Goal: Task Accomplishment & Management: Complete application form

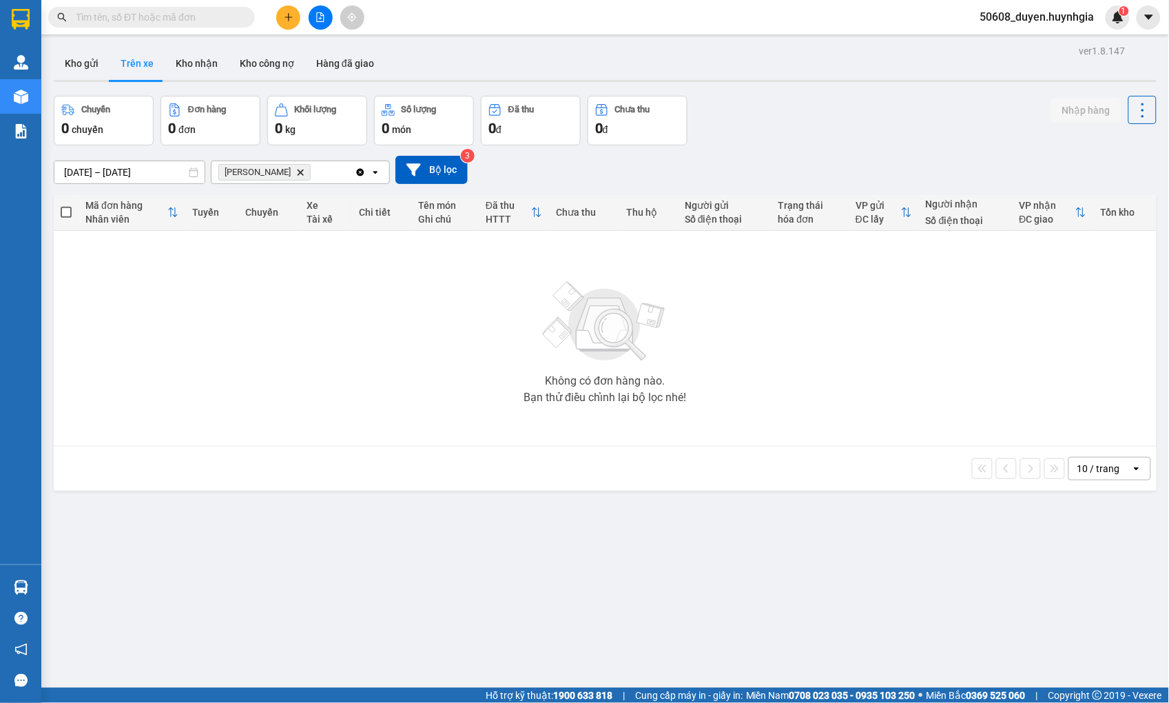
click at [285, 12] on icon "plus" at bounding box center [289, 17] width 10 height 10
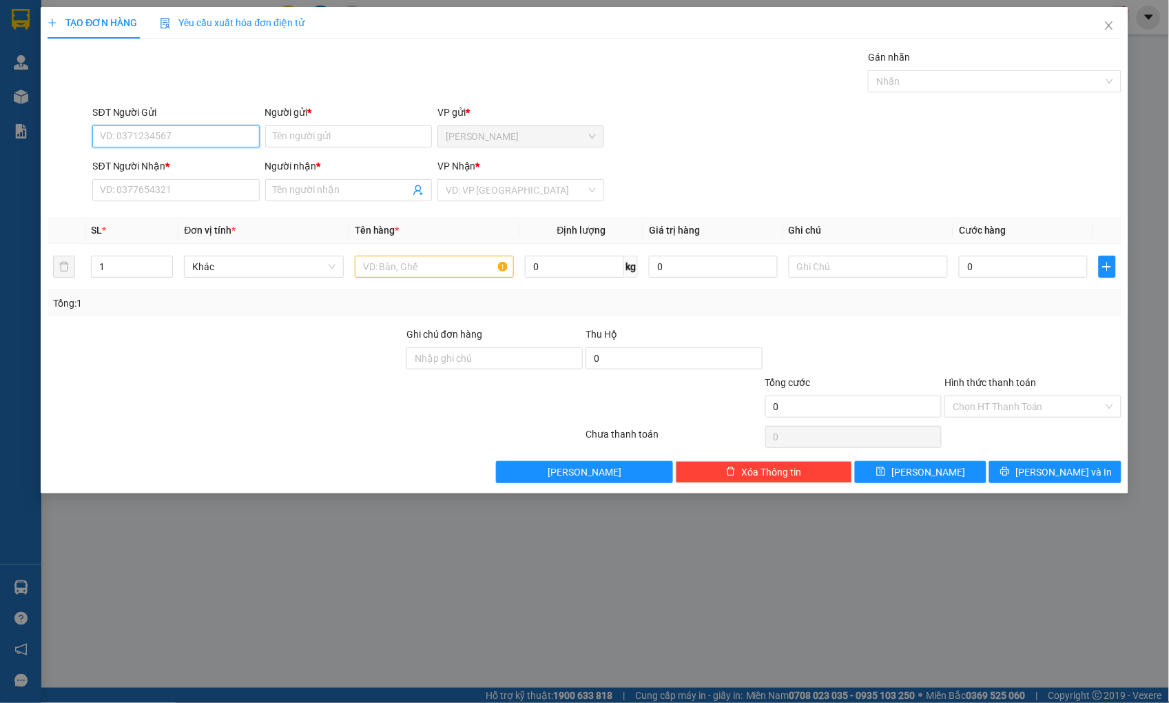
click at [207, 128] on input "SĐT Người Gửi" at bounding box center [175, 136] width 167 height 22
click at [180, 119] on div "SĐT Người Gửi" at bounding box center [175, 112] width 167 height 15
click at [180, 125] on input "SĐT Người Gửi" at bounding box center [175, 136] width 167 height 22
click at [181, 132] on input "SĐT Người Gửi" at bounding box center [175, 136] width 167 height 22
type input "0986999292"
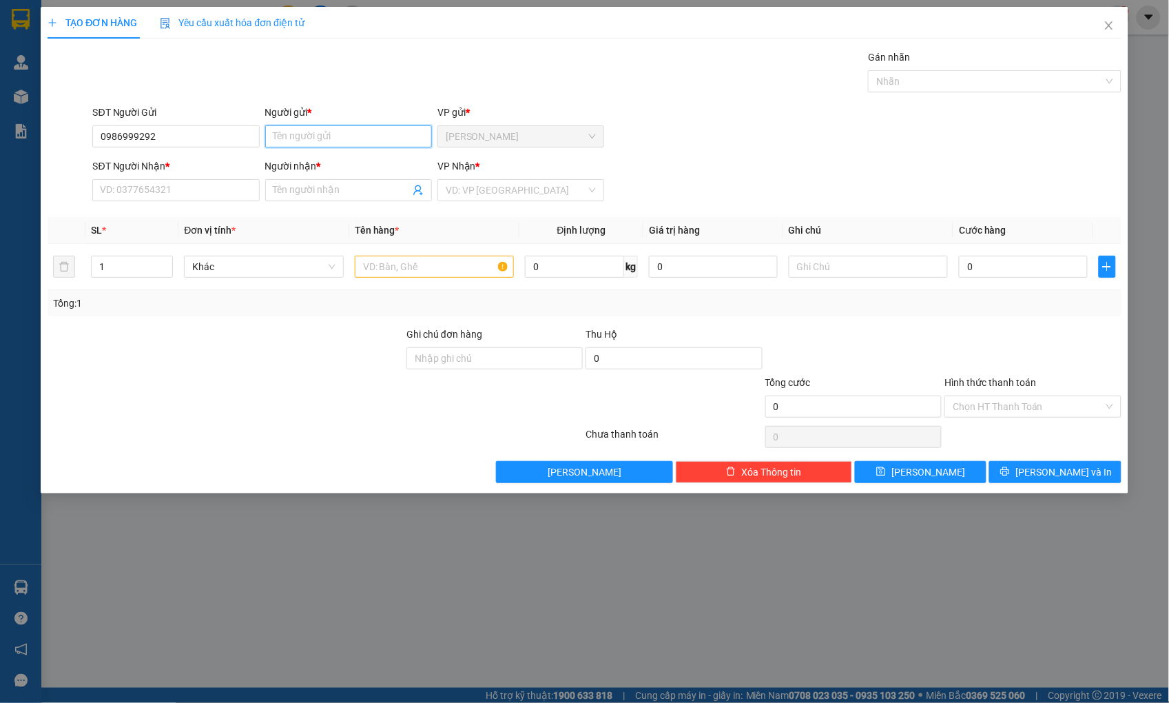
click at [324, 136] on input "Người gửi *" at bounding box center [348, 136] width 167 height 22
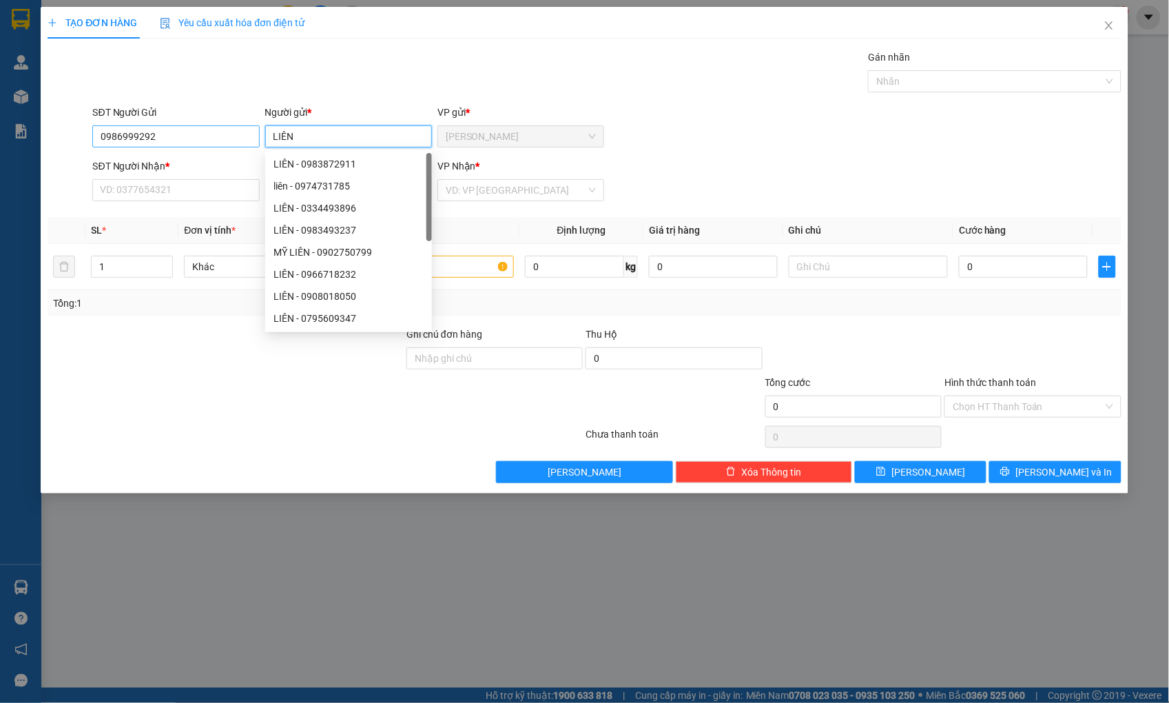
type input "LIÊN"
drag, startPoint x: 176, startPoint y: 133, endPoint x: 84, endPoint y: 142, distance: 92.1
click at [84, 142] on div "SĐT Người Gửi 0986999292 0986999292 Người gửi * LIÊN VP gửi * [PERSON_NAME]" at bounding box center [584, 129] width 1076 height 48
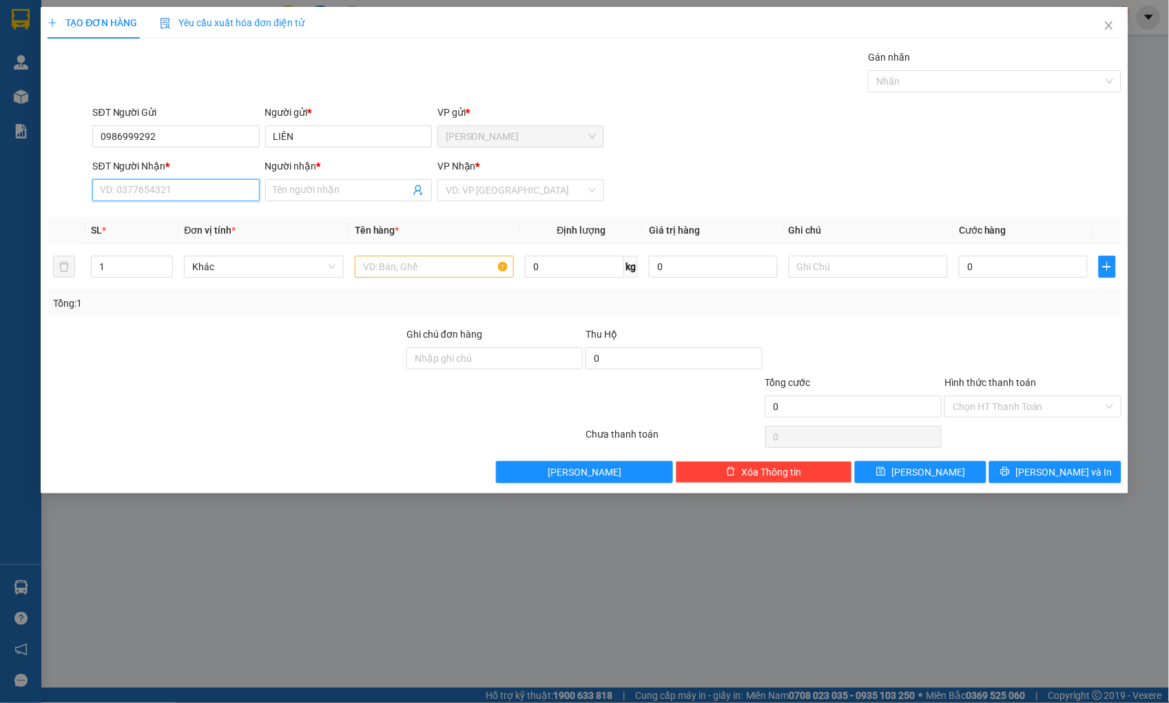
click at [138, 192] on input "SĐT Người Nhận *" at bounding box center [175, 190] width 167 height 22
paste input "0986999292"
type input "0986999292"
click at [333, 190] on input "Người nhận *" at bounding box center [342, 190] width 136 height 15
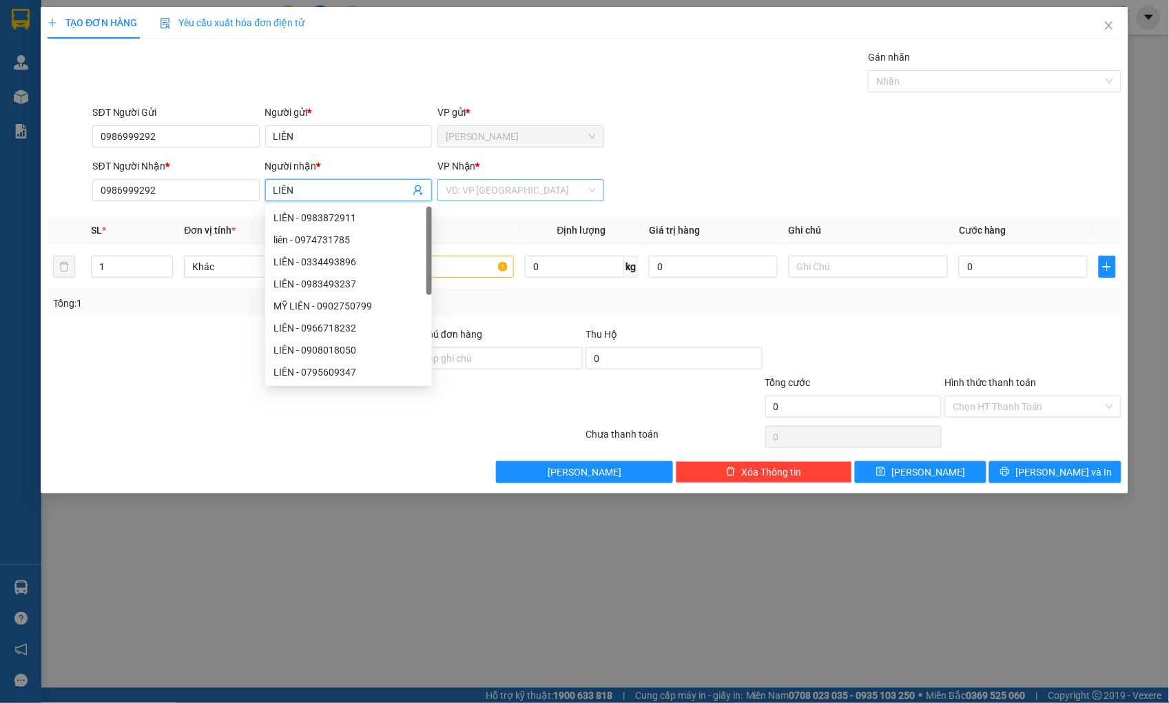
type input "LIÊN"
click at [535, 187] on input "search" at bounding box center [516, 190] width 141 height 21
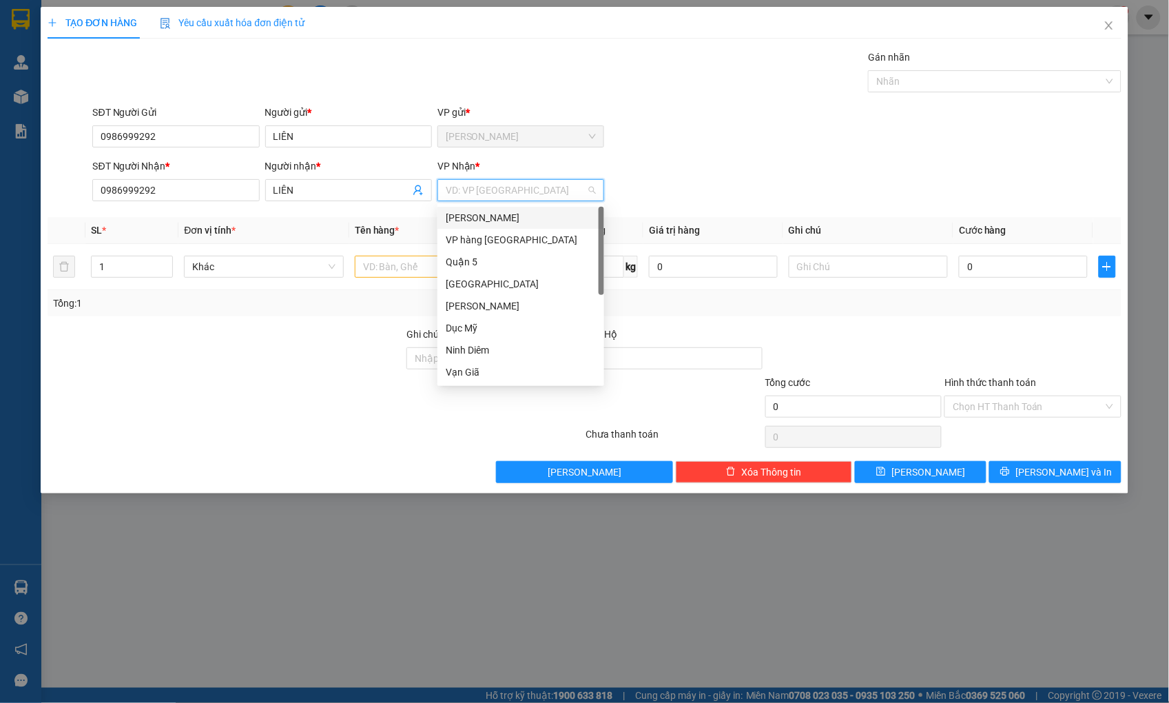
click at [517, 216] on div "[PERSON_NAME]" at bounding box center [521, 217] width 150 height 15
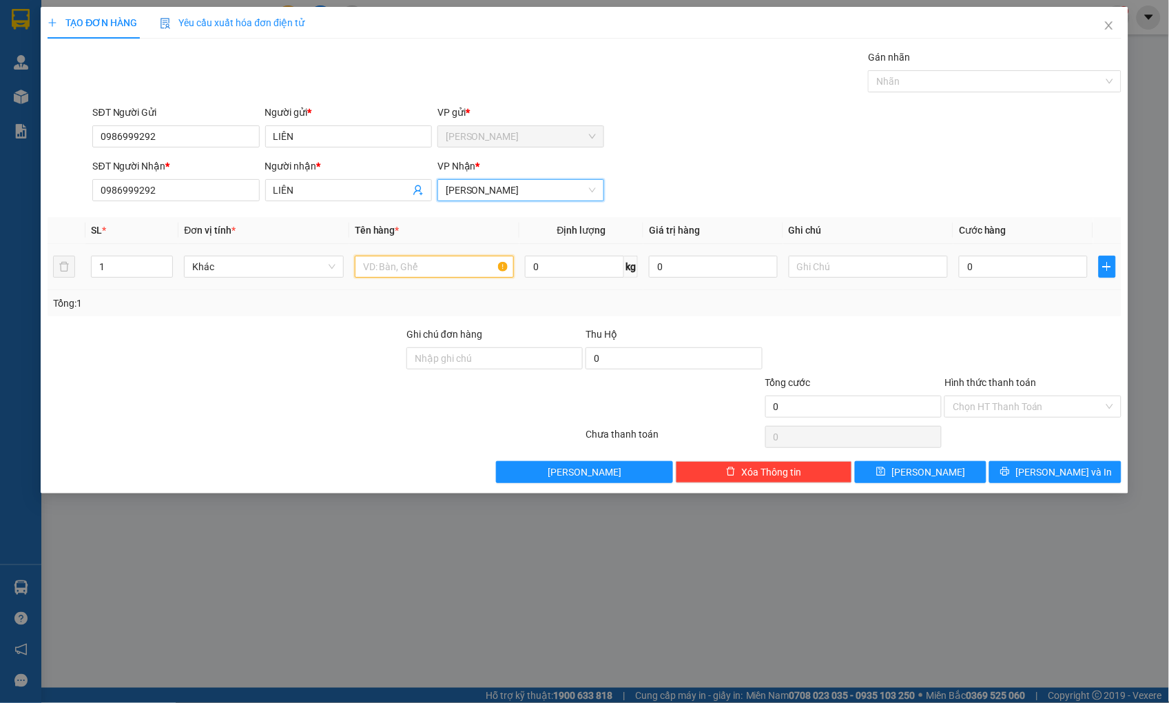
click at [427, 266] on input "text" at bounding box center [434, 267] width 159 height 22
drag, startPoint x: 45, startPoint y: 276, endPoint x: 37, endPoint y: 276, distance: 7.6
click at [37, 276] on div "TẠO ĐƠN HÀNG Yêu cầu xuất hóa đơn điện tử Transit Pickup Surcharge Ids Transit …" at bounding box center [584, 351] width 1169 height 703
type input "3"
click at [407, 263] on input "text" at bounding box center [434, 267] width 159 height 22
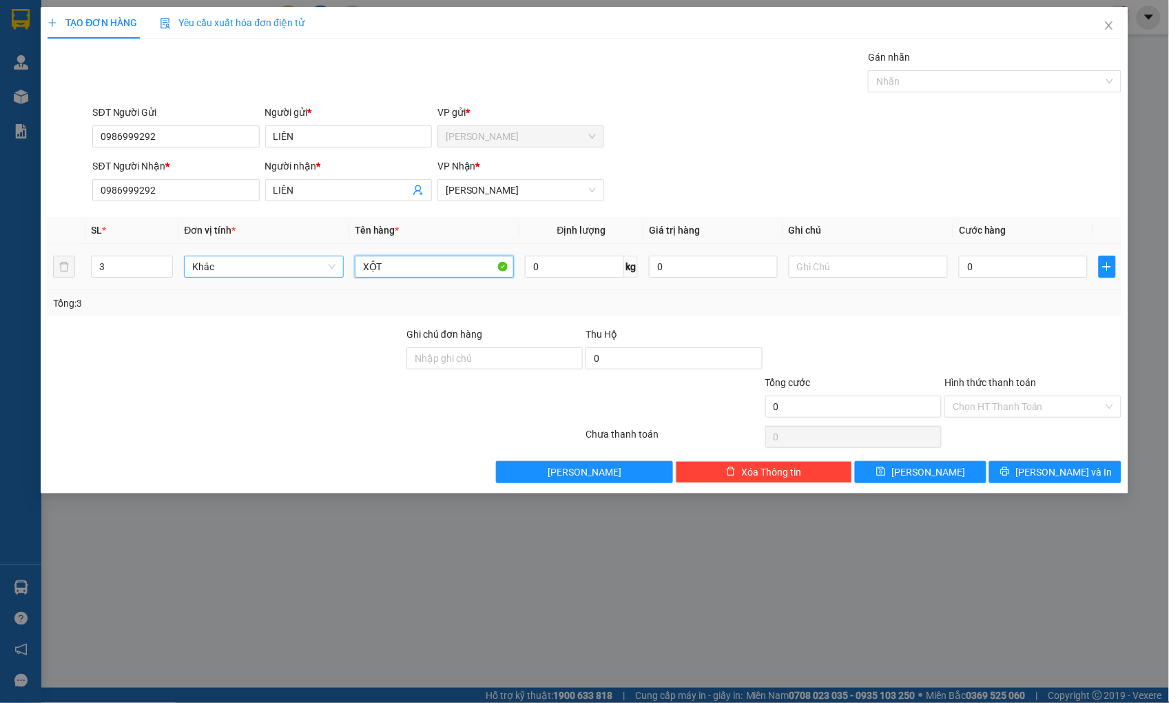
drag, startPoint x: 402, startPoint y: 264, endPoint x: 324, endPoint y: 271, distance: 78.9
click at [324, 271] on tr "3 Khác XỘT 0 kg 0 0" at bounding box center [584, 267] width 1073 height 46
type input "XỌT"
click at [1028, 270] on input "0" at bounding box center [1023, 267] width 128 height 22
type input "2"
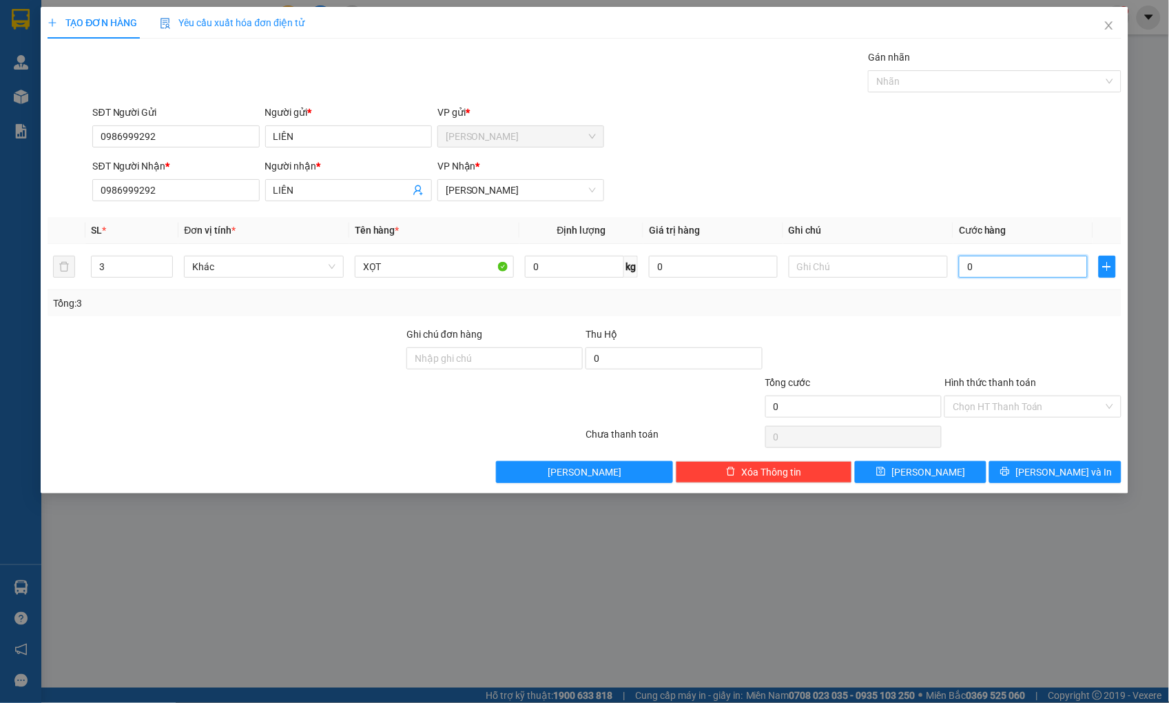
type input "2"
type input "24"
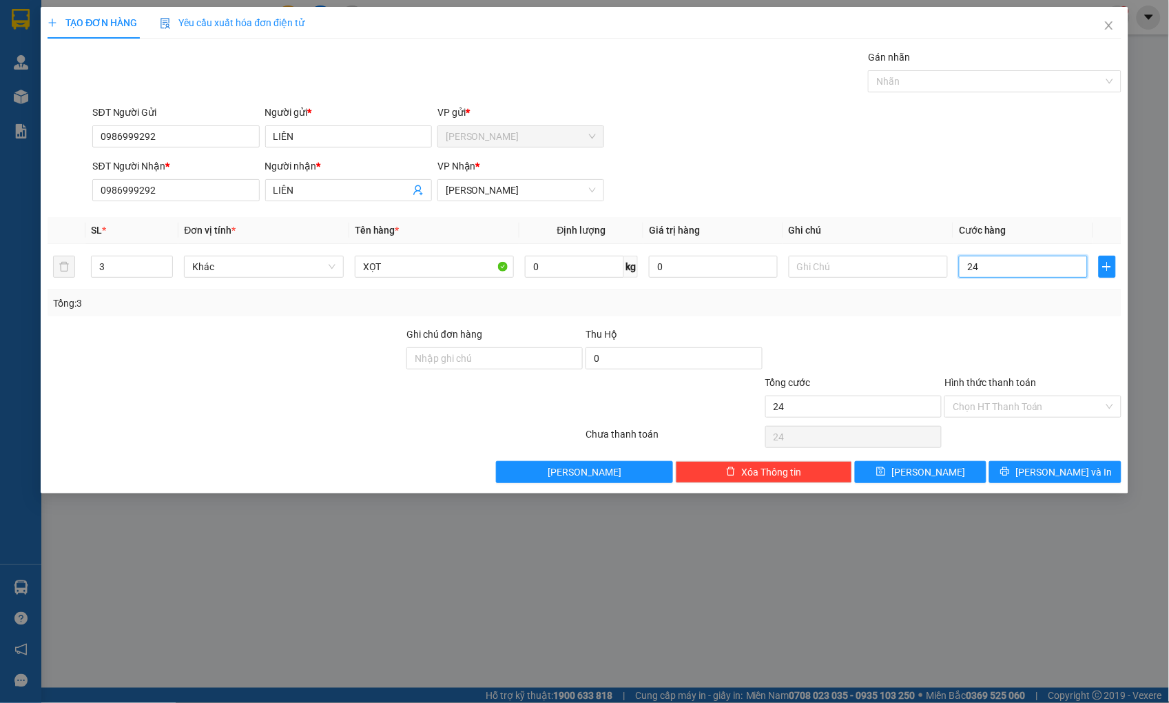
type input "240"
type input "240.000"
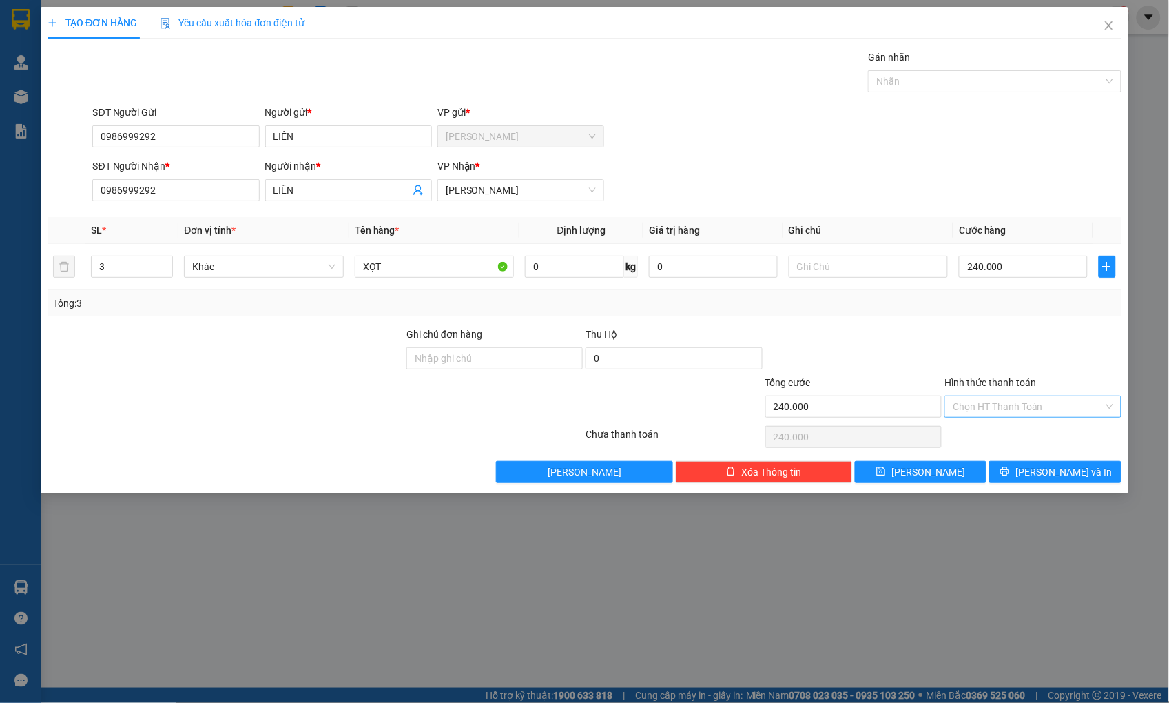
click at [970, 409] on input "Hình thức thanh toán" at bounding box center [1028, 406] width 150 height 21
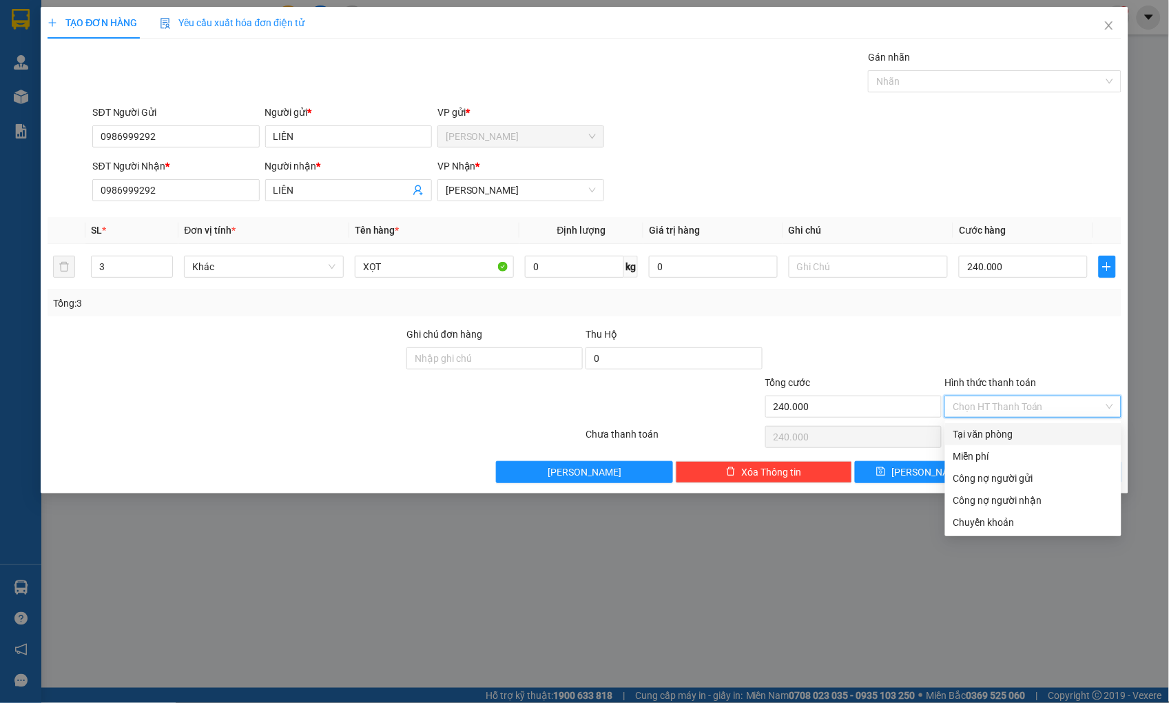
click at [985, 432] on div "Tại văn phòng" at bounding box center [1033, 433] width 160 height 15
type input "0"
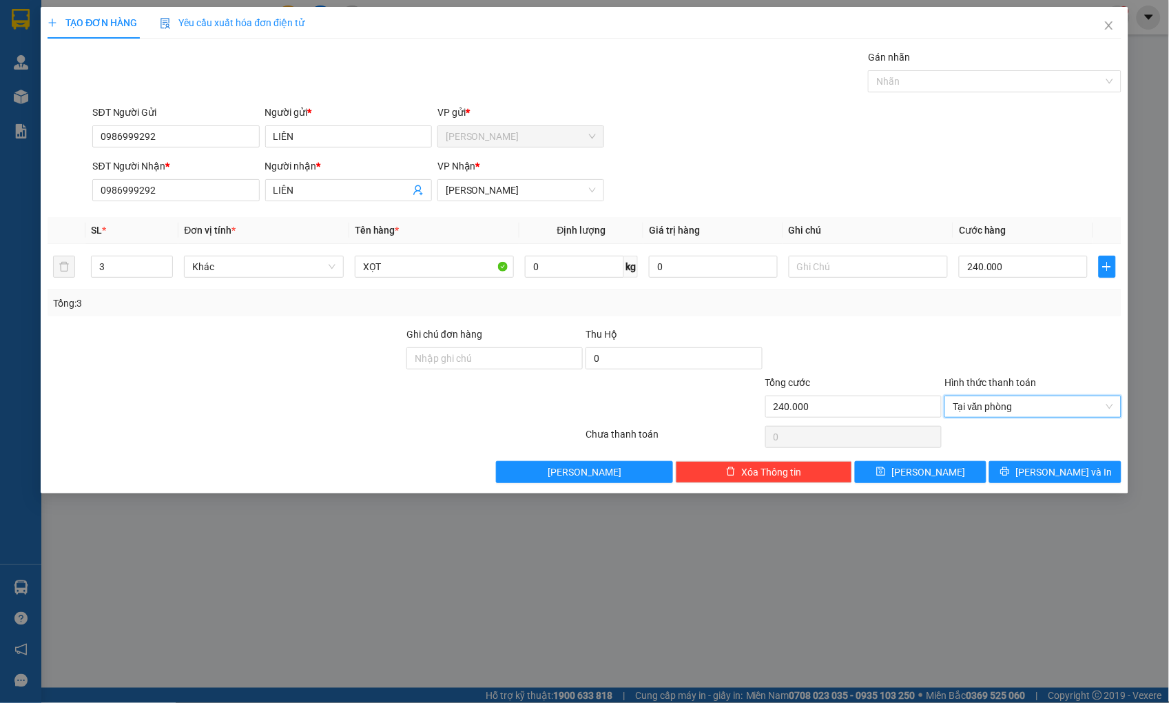
click at [990, 331] on div at bounding box center [1032, 351] width 179 height 48
click at [1016, 465] on button "[PERSON_NAME] và In" at bounding box center [1055, 472] width 132 height 22
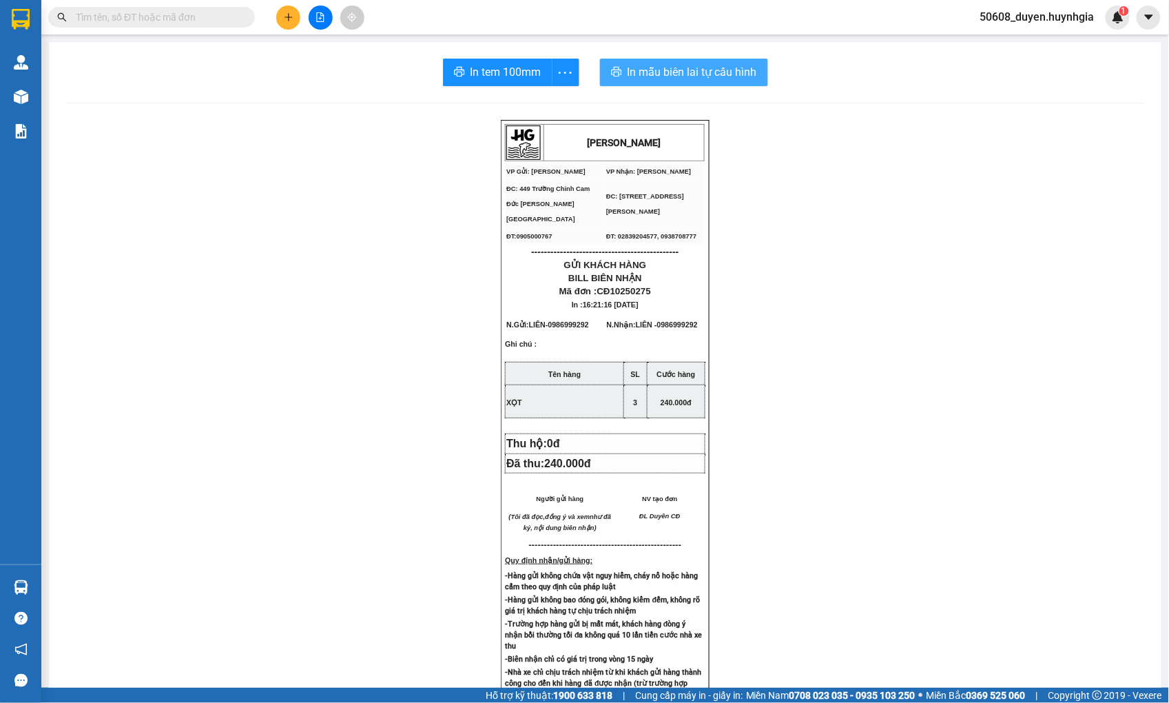
click at [675, 72] on span "In mẫu biên lai tự cấu hình" at bounding box center [693, 71] width 130 height 17
click at [471, 74] on span "In tem 100mm" at bounding box center [506, 71] width 71 height 17
click at [289, 17] on icon "plus" at bounding box center [289, 17] width 8 height 1
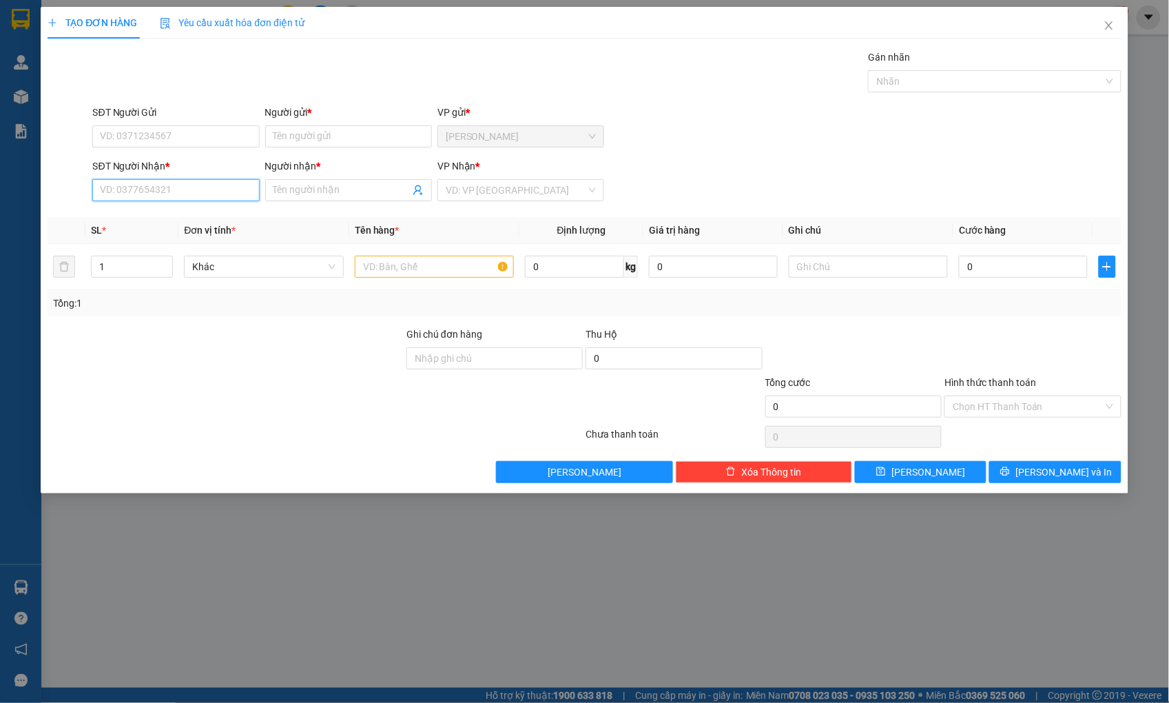
click at [205, 189] on input "SĐT Người Nhận *" at bounding box center [175, 190] width 167 height 22
click at [184, 220] on div "0913701713 - THIỆN" at bounding box center [176, 217] width 150 height 15
type input "0913701713"
type input "THIỆN"
type input "0913701713"
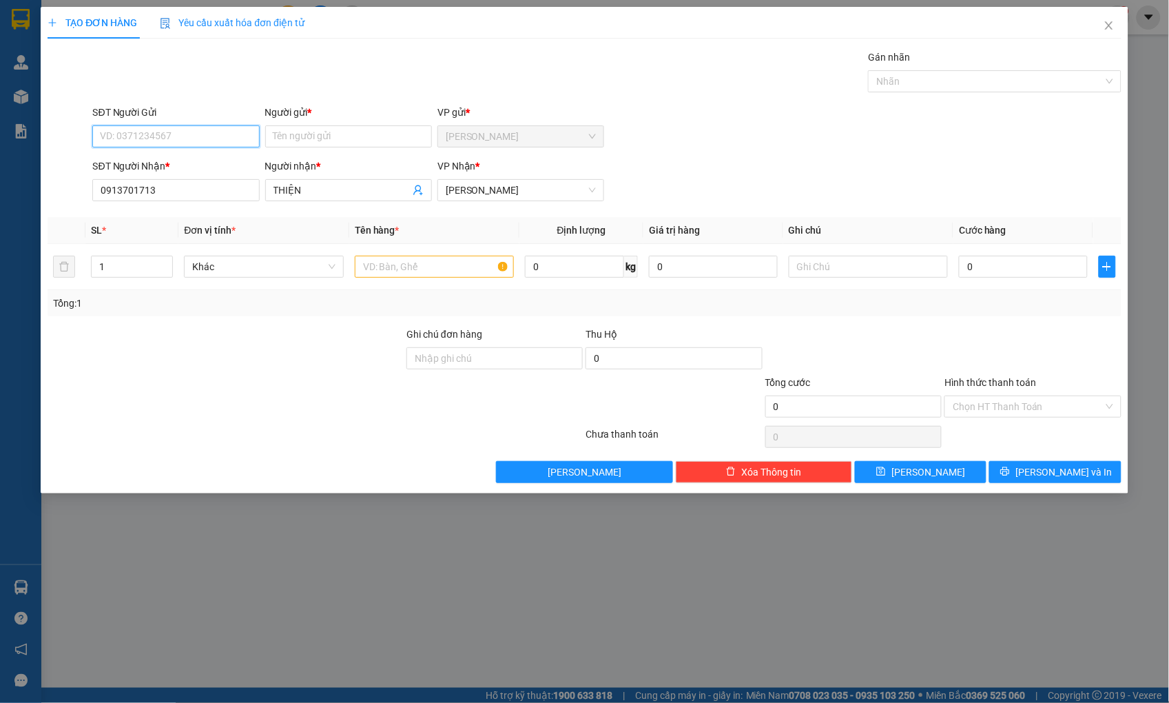
click at [190, 143] on input "SĐT Người Gửi" at bounding box center [175, 136] width 167 height 22
click at [180, 166] on div "0917118506 - Thắm CĐ" at bounding box center [176, 163] width 150 height 15
type input "0917118506"
type input "Thắm CĐ"
click at [408, 260] on input "text" at bounding box center [434, 267] width 159 height 22
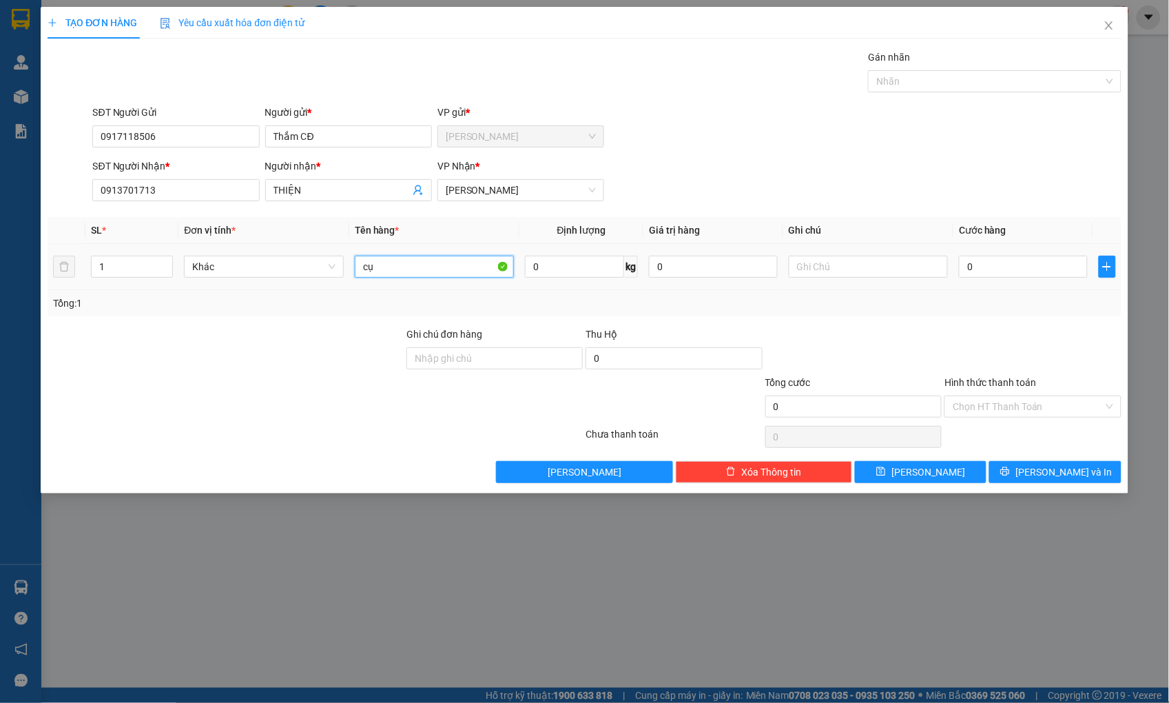
type input "c"
type input "CỤC ĐEN"
click at [1022, 269] on input "0" at bounding box center [1023, 267] width 128 height 22
type input "3"
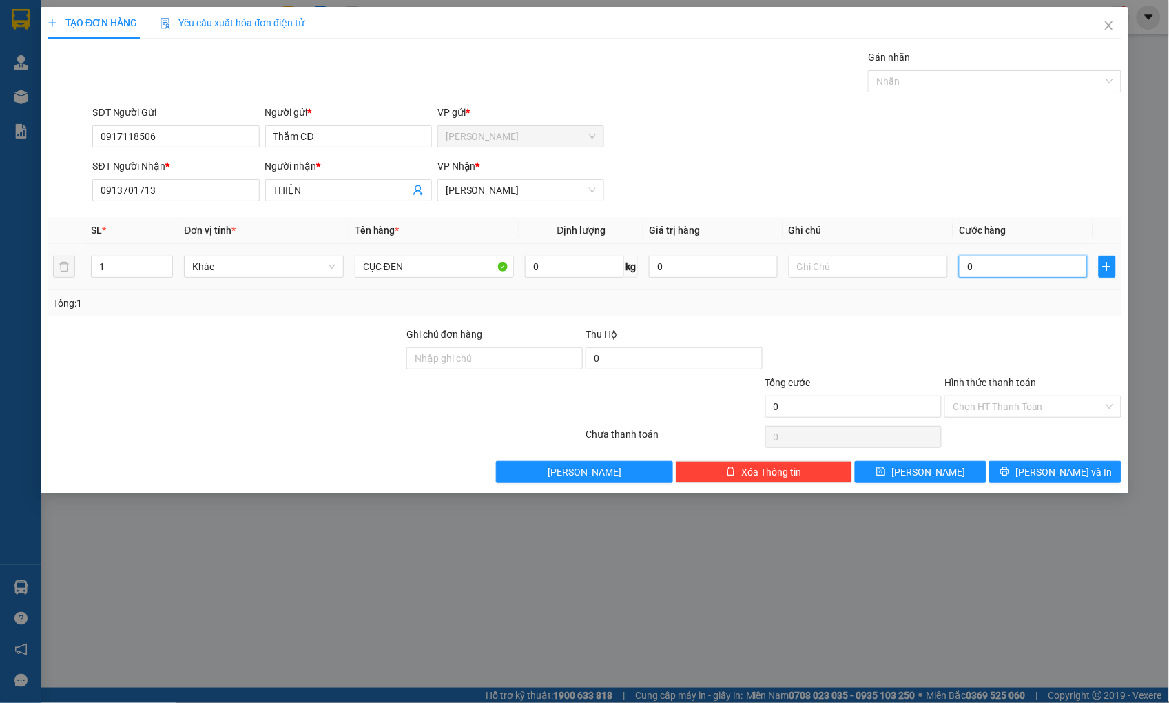
type input "3"
type input "30"
type input "30.000"
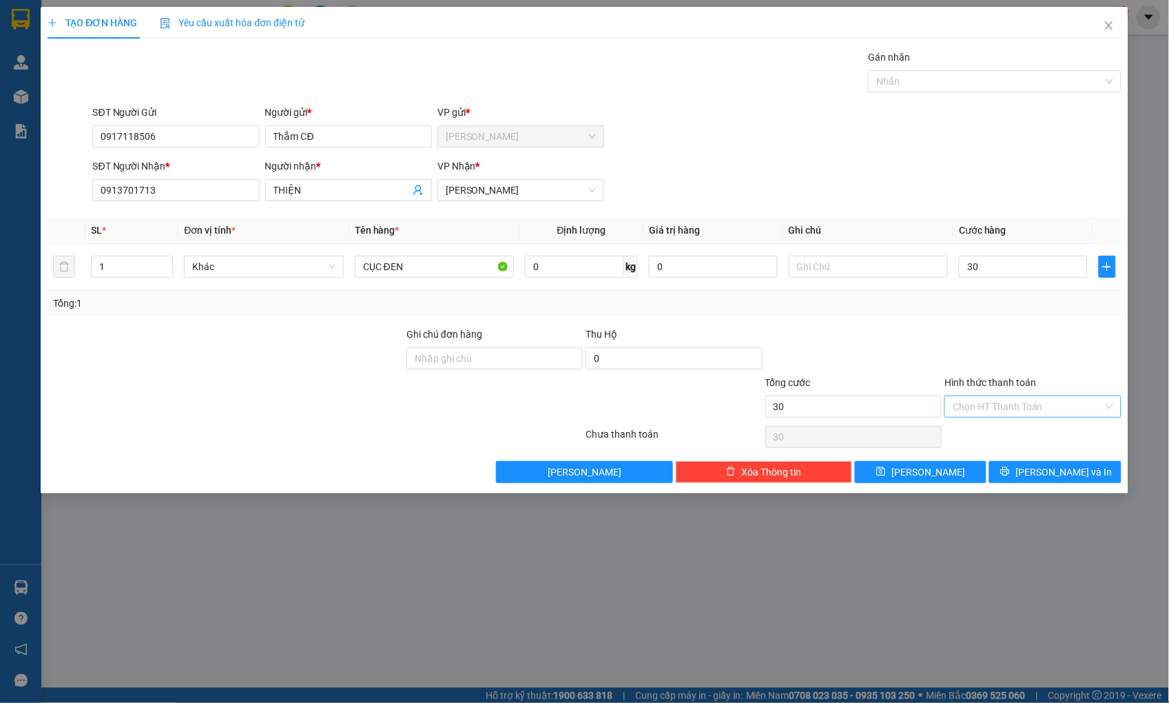
type input "30.000"
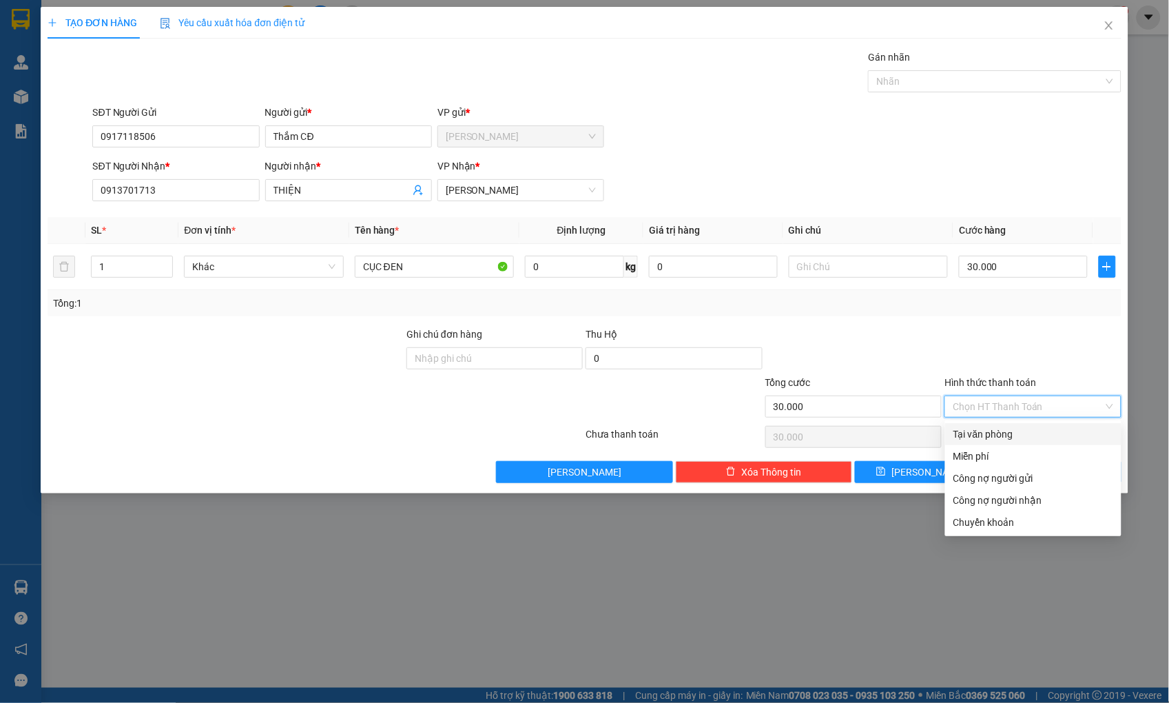
click at [1002, 406] on input "Hình thức thanh toán" at bounding box center [1028, 406] width 150 height 21
click at [986, 426] on div "Tại văn phòng" at bounding box center [1033, 433] width 160 height 15
type input "0"
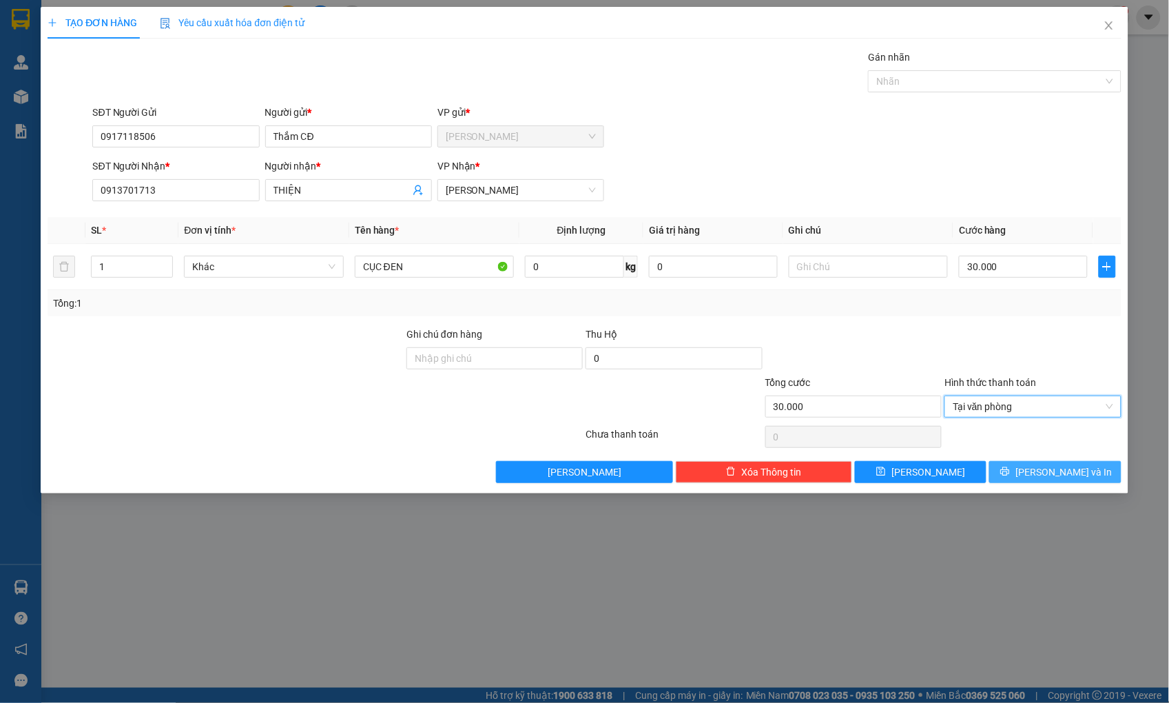
click at [1016, 478] on button "[PERSON_NAME] và In" at bounding box center [1055, 472] width 132 height 22
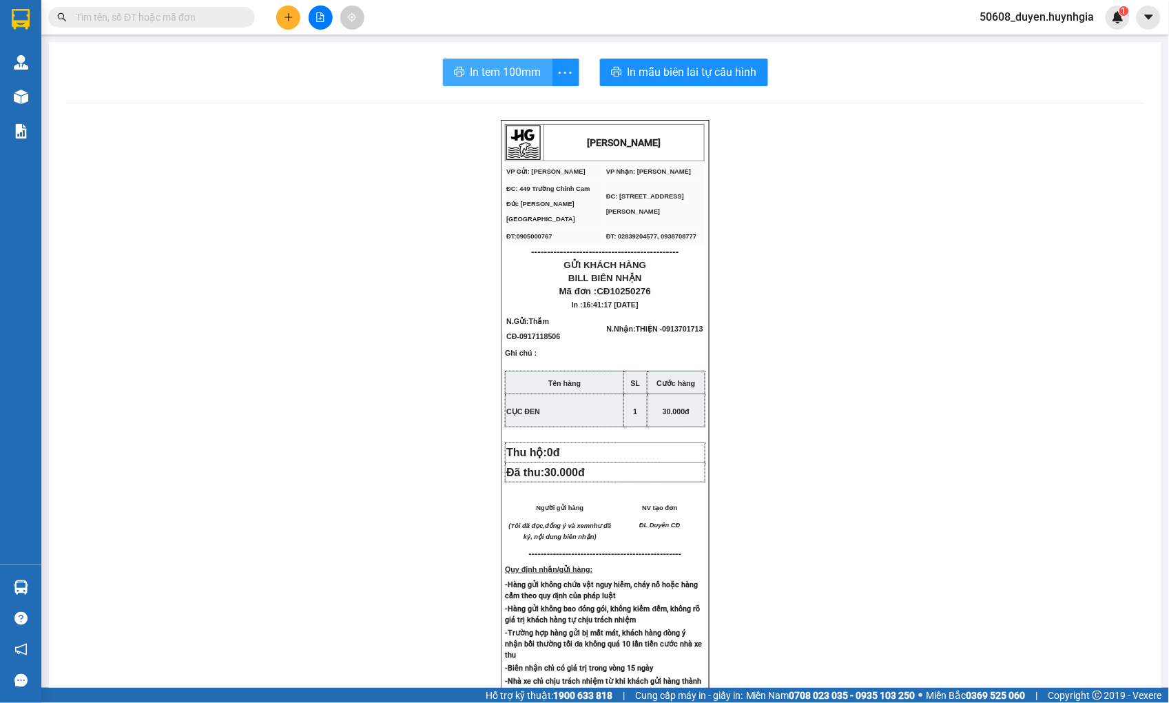
click at [480, 65] on span "In tem 100mm" at bounding box center [506, 71] width 71 height 17
click at [243, 276] on div "[PERSON_NAME] VP Gửi: Cam Đức VP Nhận: [PERSON_NAME] ĐC: 449 [GEOGRAPHIC_DATA…" at bounding box center [605, 581] width 1080 height 922
click at [284, 14] on icon "plus" at bounding box center [289, 17] width 10 height 10
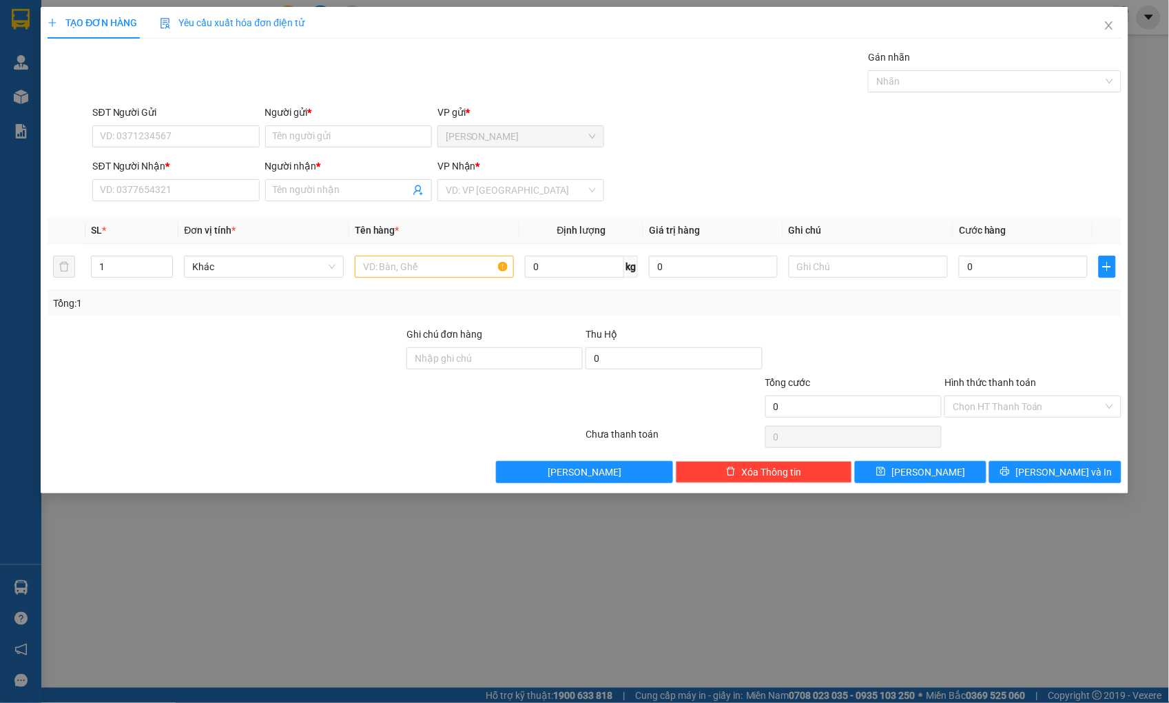
click at [210, 202] on div "SĐT Người Nhận * VD: 0377654321" at bounding box center [175, 182] width 167 height 48
click at [214, 187] on input "SĐT Người Nhận *" at bounding box center [175, 190] width 167 height 22
click at [195, 216] on div "0903264837 - HIỀN" at bounding box center [176, 217] width 150 height 15
type input "0903264837"
type input "HIỀN"
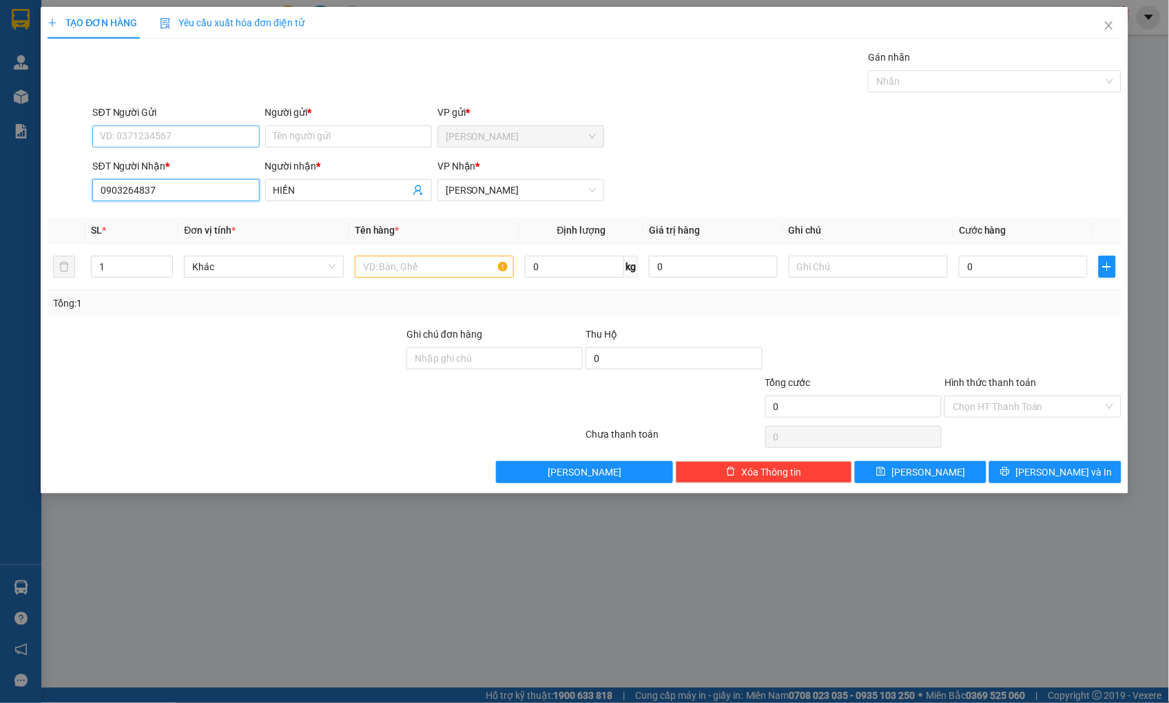
type input "0903264837"
click at [202, 129] on input "SĐT Người Gửi" at bounding box center [175, 136] width 167 height 22
click at [176, 160] on div "0947103004 - TRỊNH" at bounding box center [176, 163] width 150 height 15
type input "0947103004"
type input "TRỊNH"
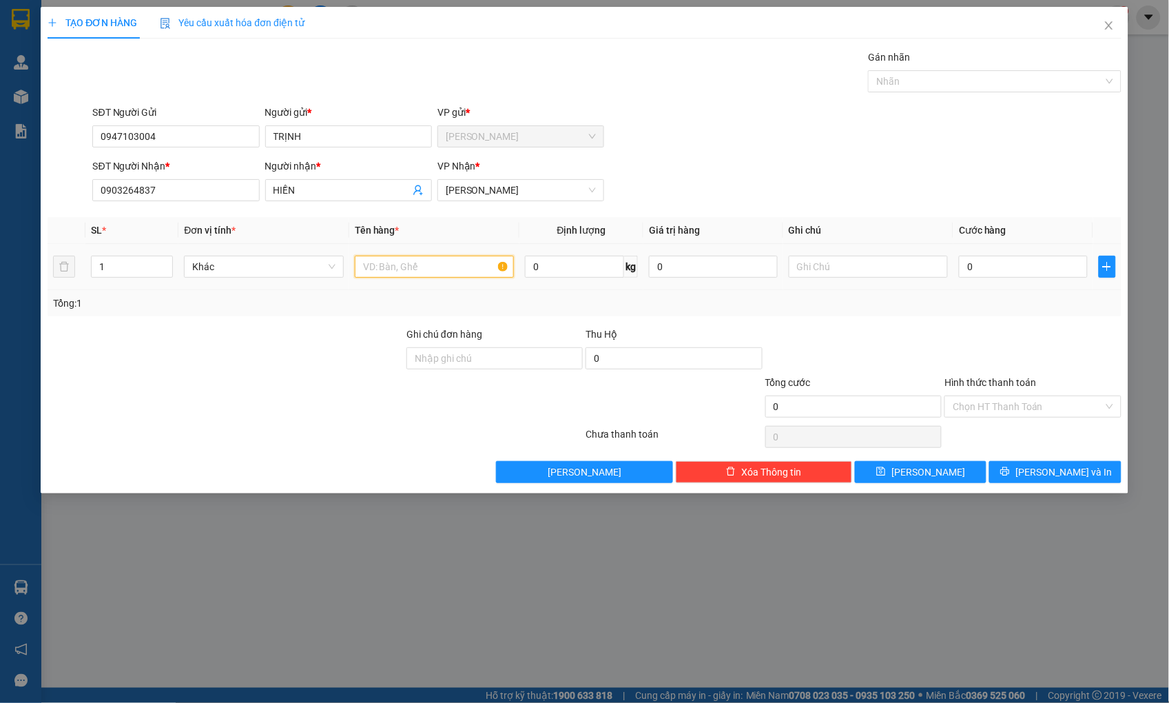
click at [404, 267] on input "text" at bounding box center [434, 267] width 159 height 22
type input "T"
type input "2"
click at [425, 267] on input "THÙNG+KIỆN XỐP" at bounding box center [434, 267] width 159 height 22
type input "THÙNG+KIỆN TXỐP"
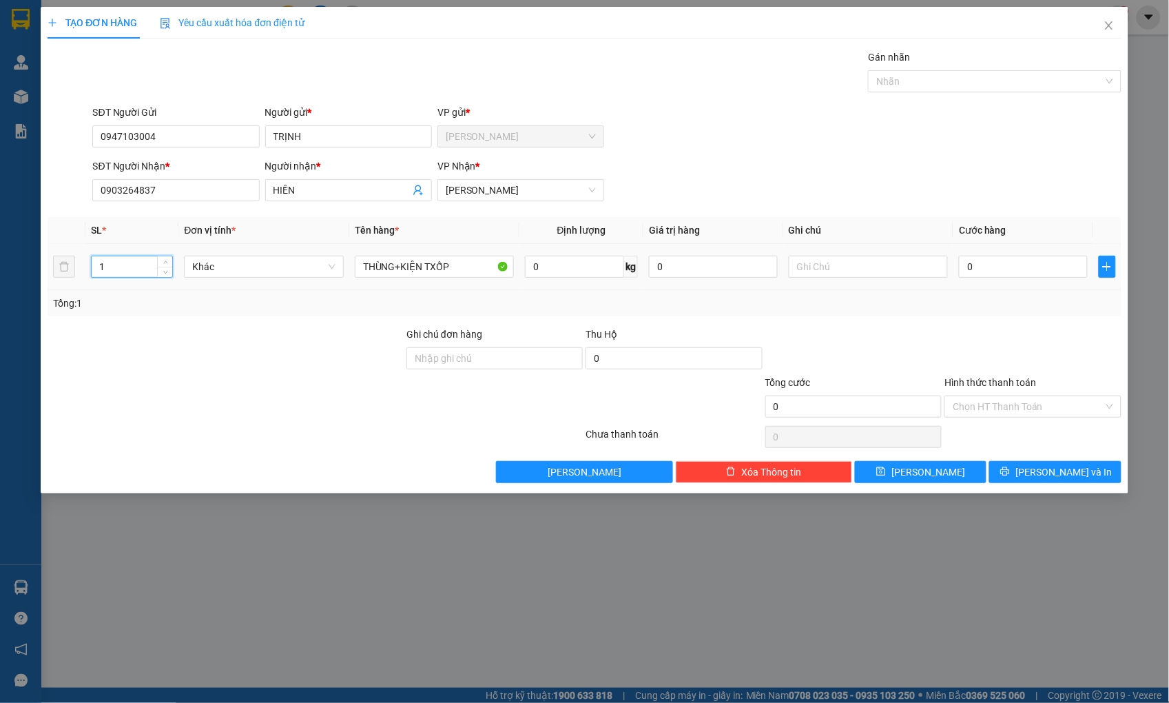
drag, startPoint x: 107, startPoint y: 269, endPoint x: 92, endPoint y: 270, distance: 15.2
click at [92, 270] on input "1" at bounding box center [132, 266] width 81 height 21
type input "2"
click at [1029, 270] on input "0" at bounding box center [1023, 267] width 128 height 22
type input "1"
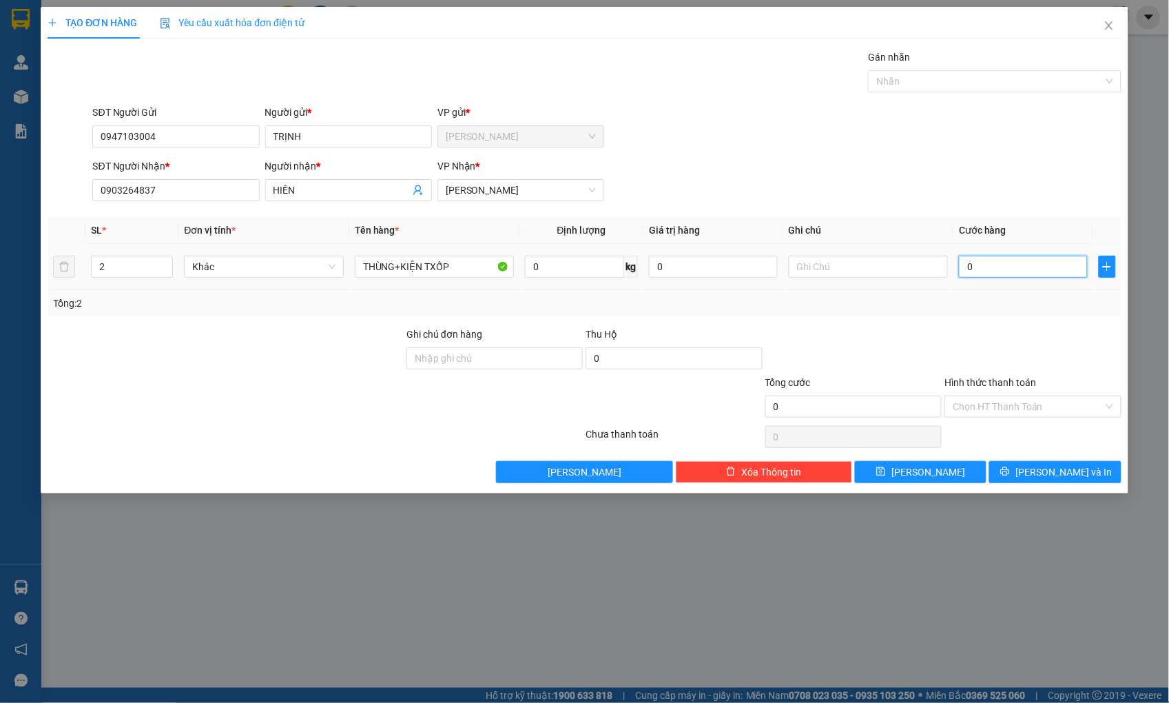
type input "1"
type input "12"
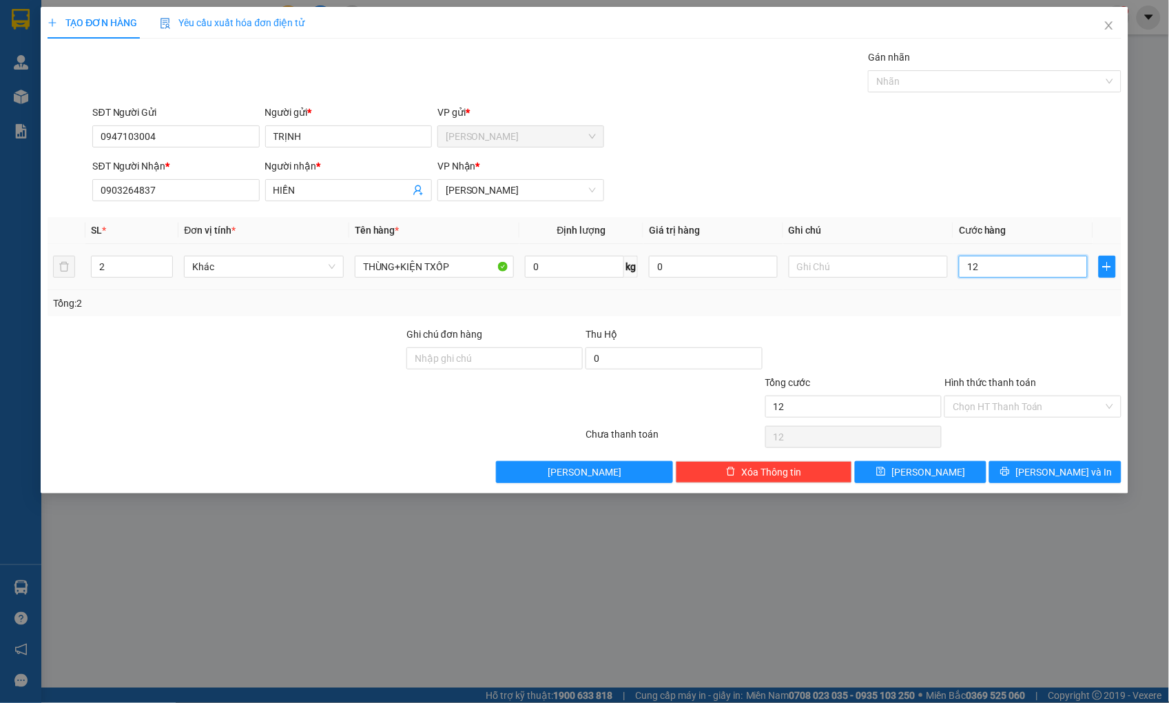
type input "120"
type input "120.000"
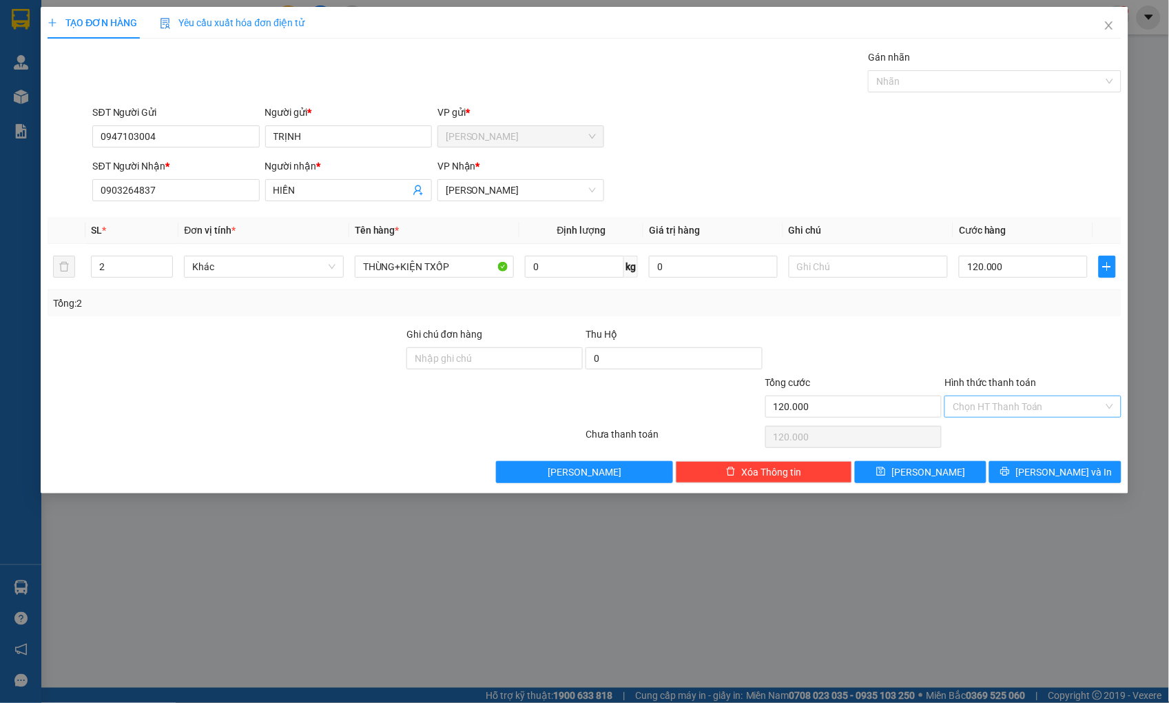
click at [1022, 404] on input "Hình thức thanh toán" at bounding box center [1028, 406] width 150 height 21
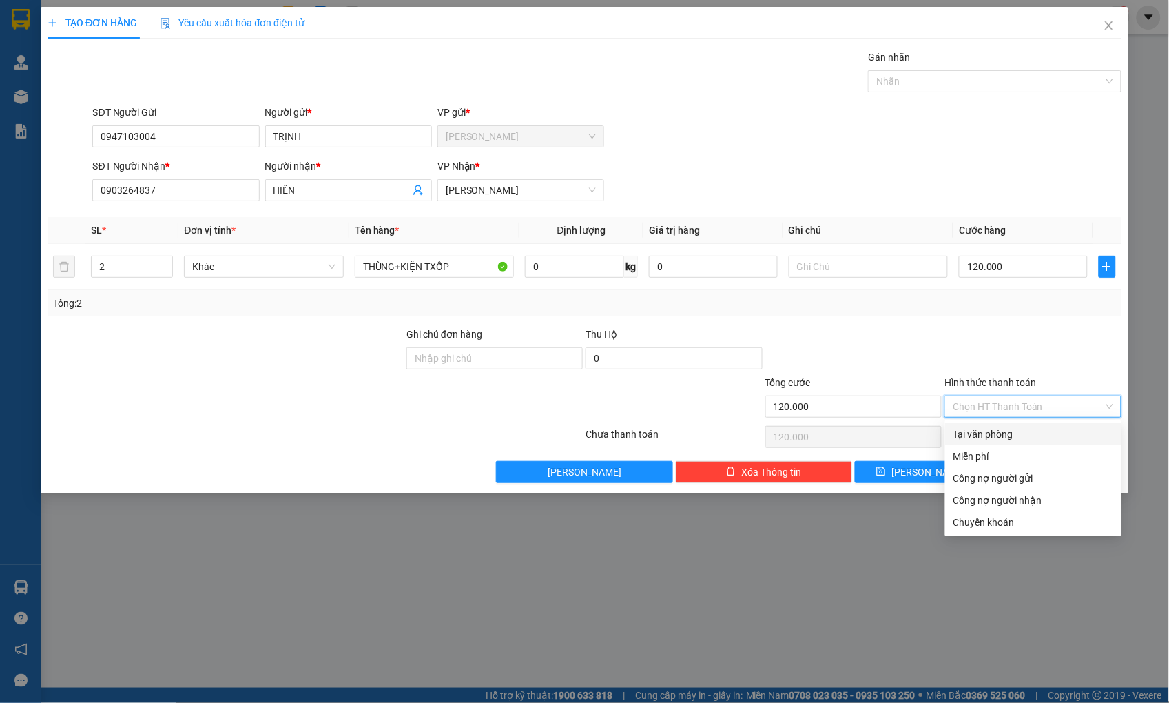
click at [1015, 424] on div "Tại văn phòng" at bounding box center [1033, 434] width 176 height 22
type input "0"
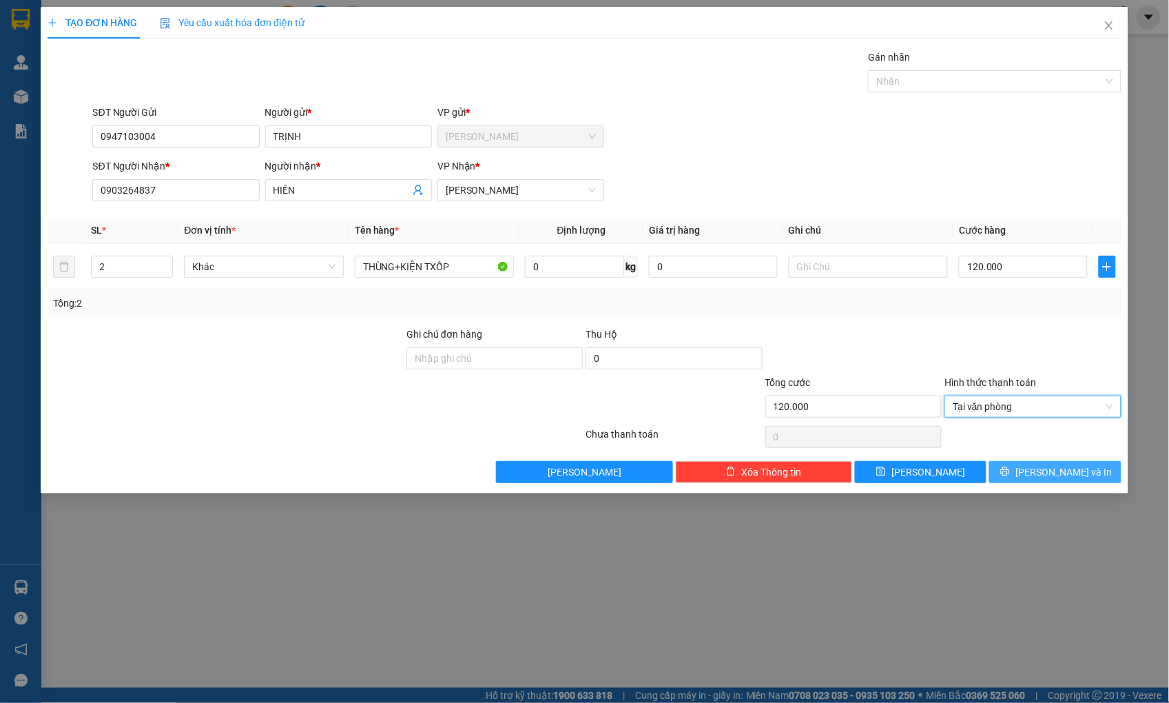
click at [1010, 469] on icon "printer" at bounding box center [1005, 471] width 10 height 10
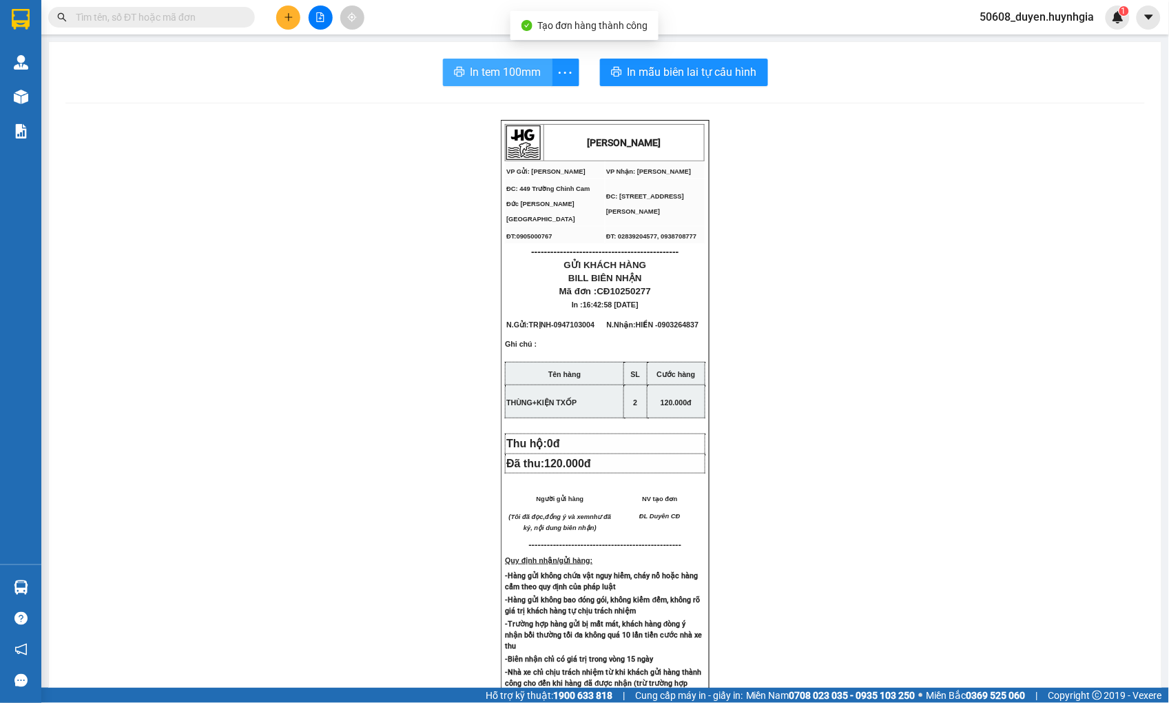
click at [490, 72] on span "In tem 100mm" at bounding box center [506, 71] width 71 height 17
click at [219, 257] on div "[PERSON_NAME] VP Gửi: Cam Đức VP Nhận: [PERSON_NAME] ĐC: 449 [GEOGRAPHIC_DATA…" at bounding box center [605, 576] width 1080 height 913
